Goal: Information Seeking & Learning: Learn about a topic

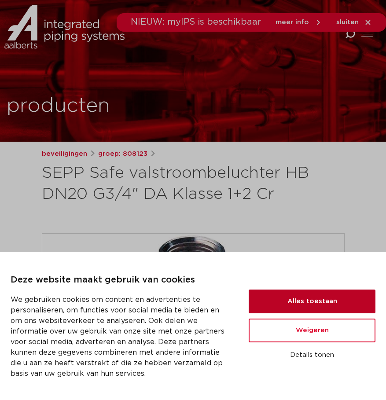
click at [306, 303] on button "Alles toestaan" at bounding box center [311, 301] width 127 height 24
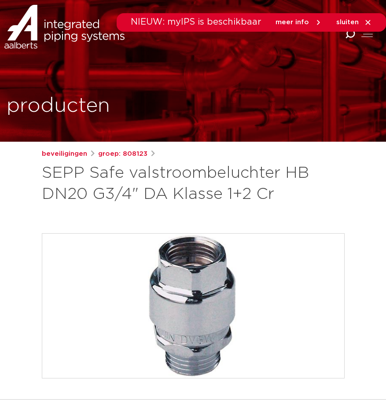
drag, startPoint x: 281, startPoint y: 196, endPoint x: 34, endPoint y: 164, distance: 248.8
drag, startPoint x: 281, startPoint y: 198, endPoint x: 36, endPoint y: 172, distance: 247.3
drag, startPoint x: 36, startPoint y: 172, endPoint x: 58, endPoint y: 171, distance: 22.0
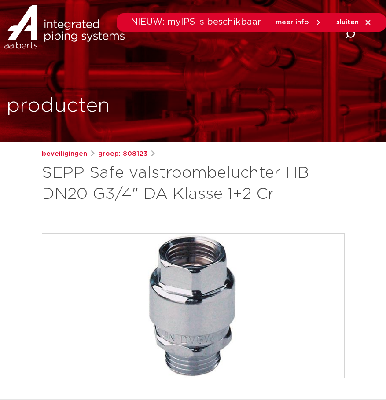
copy h1 "SEPP Safe valstroombeluchter HB DN20 G3/4" DA Klasse 1+2 Cr"
